Goal: Task Accomplishment & Management: Use online tool/utility

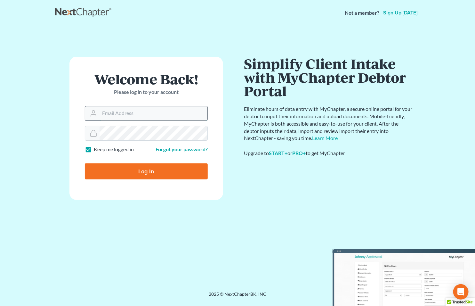
click at [106, 112] on input "Email Address" at bounding box center [154, 113] width 108 height 14
type input "[EMAIL_ADDRESS][DOMAIN_NAME]"
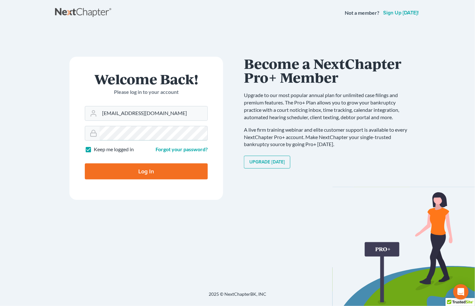
click at [85, 163] on input "Log In" at bounding box center [146, 171] width 123 height 16
type input "Thinking..."
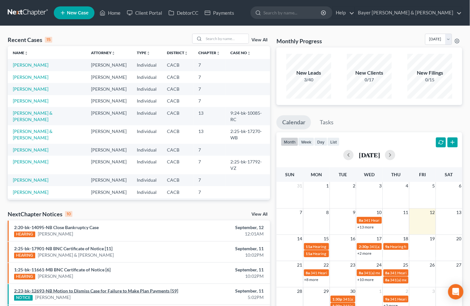
click at [54, 290] on link "2:23-bk-12693-NB Motion to Dismiss Case for Failure to Make Plan Payments [59]" at bounding box center [96, 290] width 164 height 5
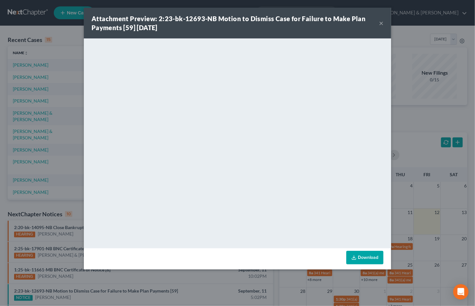
click at [361, 256] on link "Download" at bounding box center [365, 257] width 37 height 13
click at [382, 24] on button "×" at bounding box center [381, 23] width 4 height 8
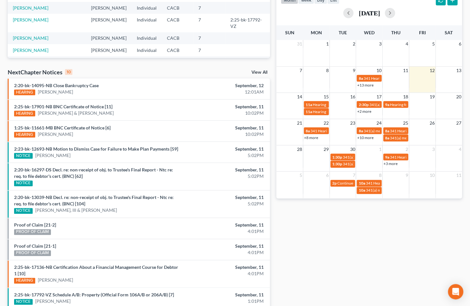
scroll to position [142, 0]
